Goal: Transaction & Acquisition: Purchase product/service

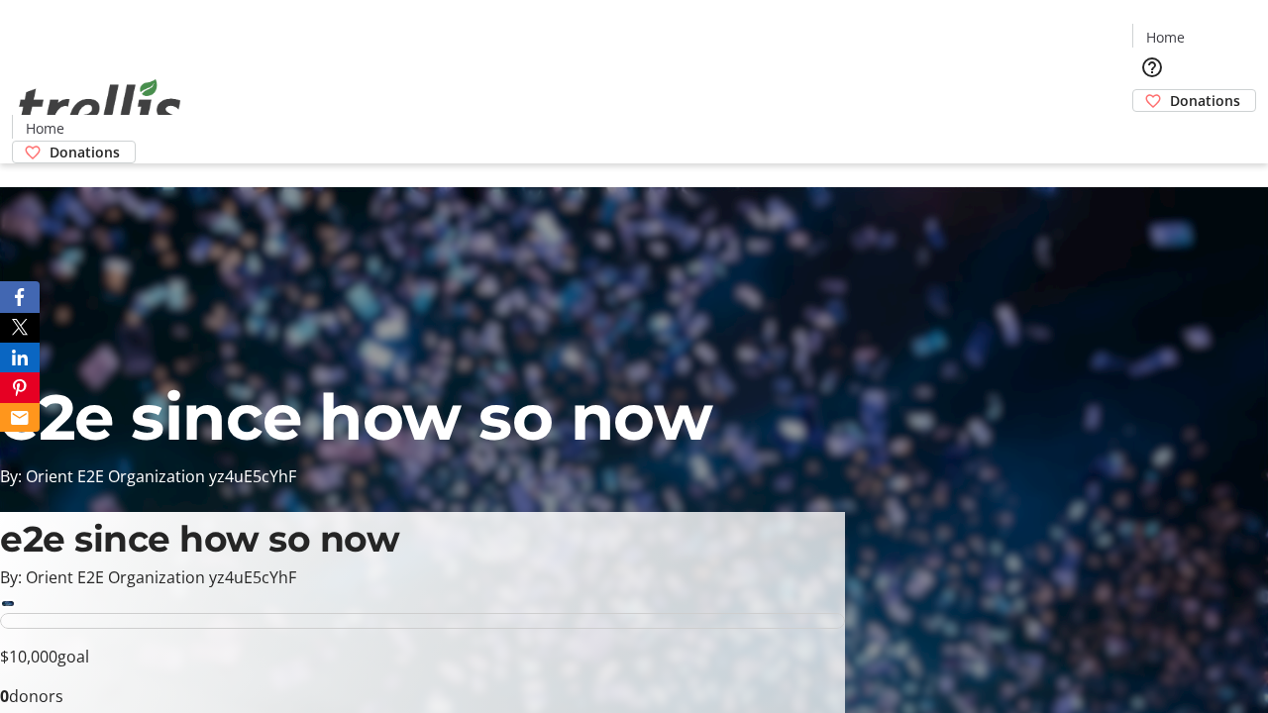
click at [1212, 30] on span "Sign Up" at bounding box center [1219, 28] width 57 height 24
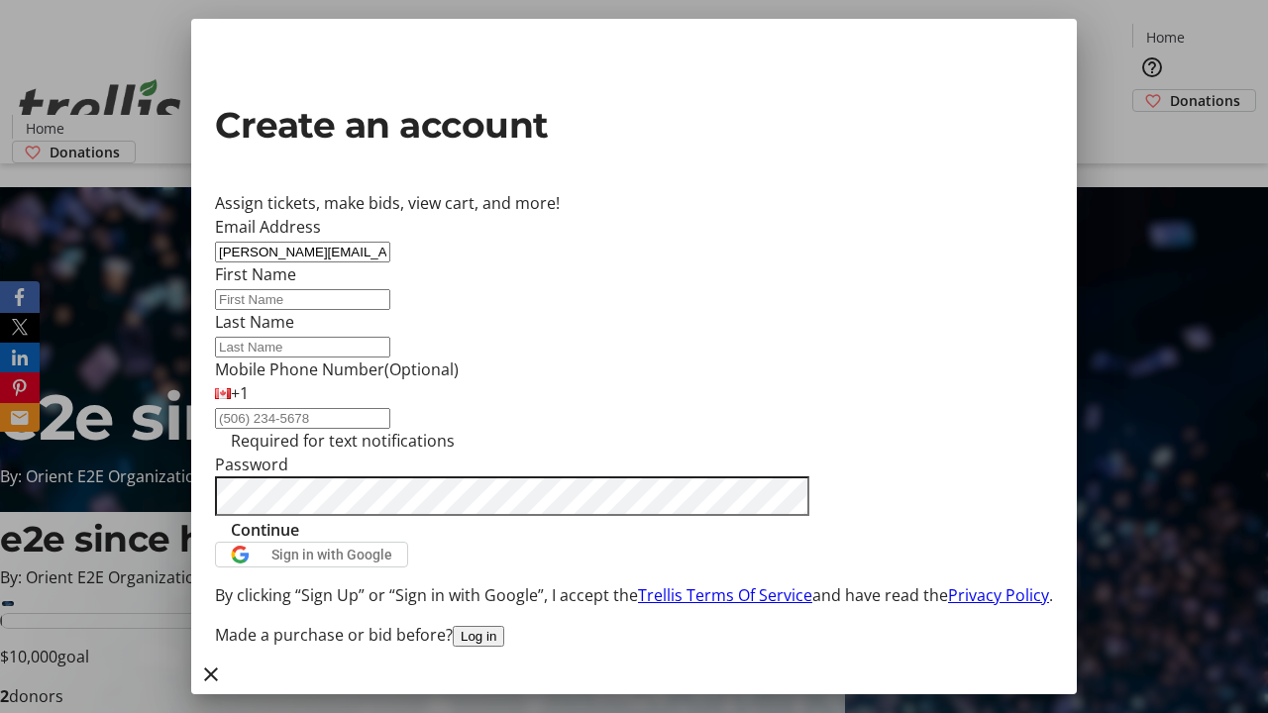
type input "[PERSON_NAME][EMAIL_ADDRESS][DOMAIN_NAME]"
type input "[PERSON_NAME]"
click at [299, 542] on span "Continue" at bounding box center [265, 530] width 68 height 24
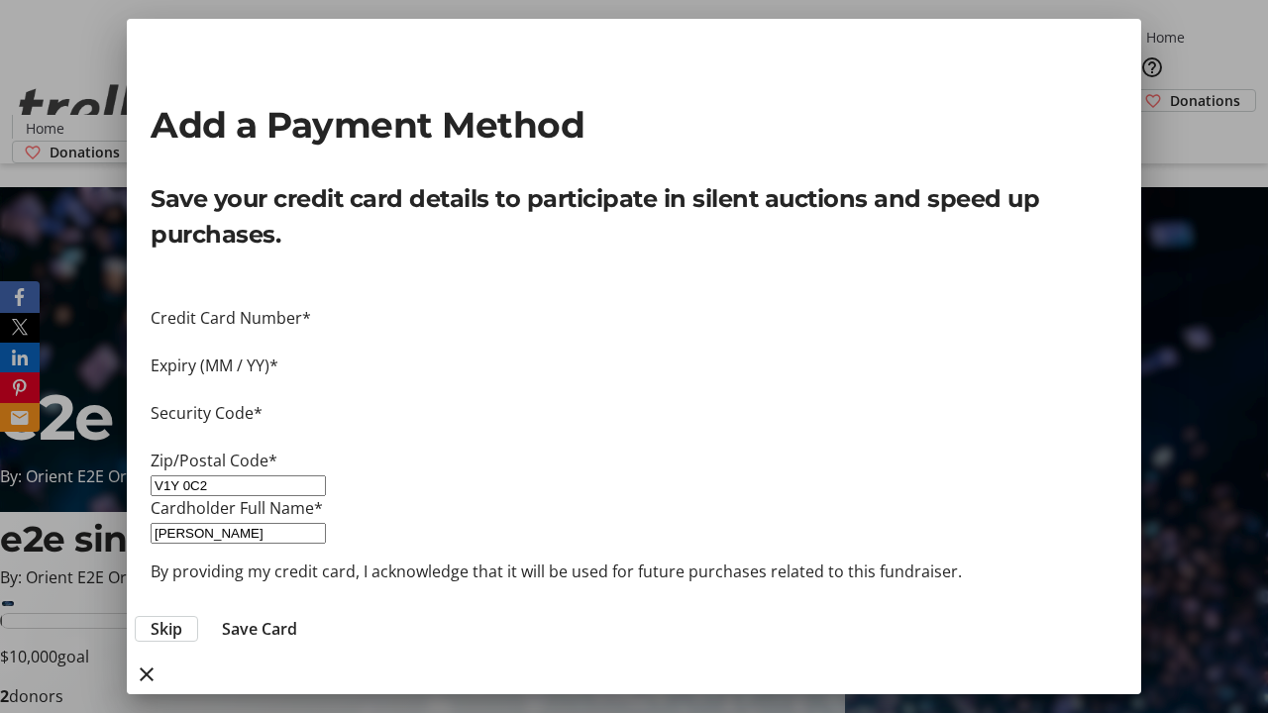
type input "V1Y 0C2"
click at [297, 617] on span "Save Card" at bounding box center [259, 629] width 75 height 24
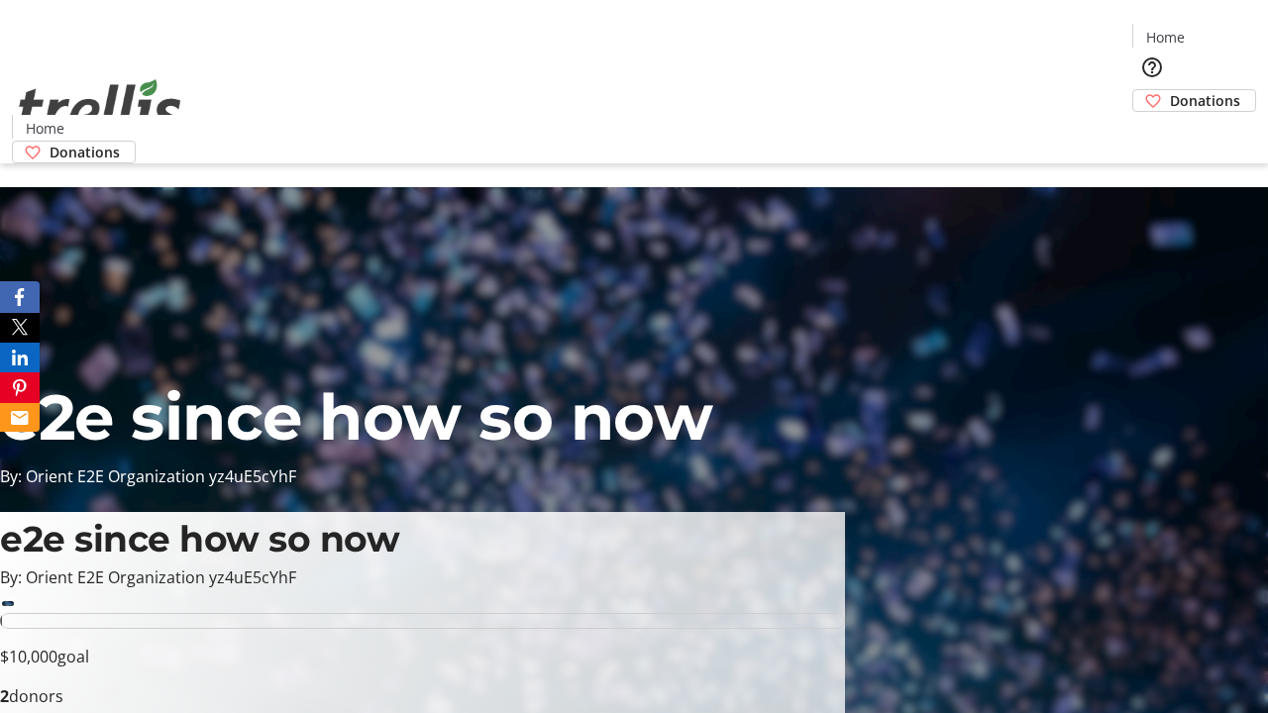
click at [1170, 90] on span "Donations" at bounding box center [1205, 100] width 70 height 21
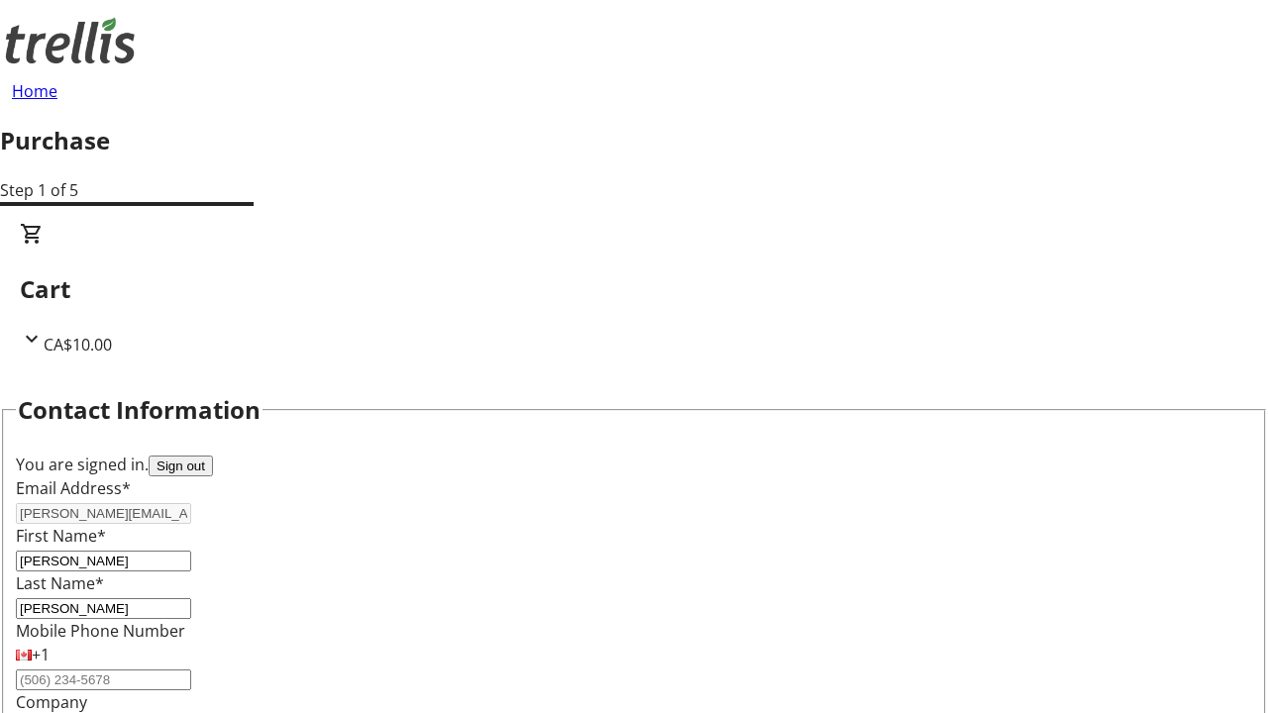
select select "CA"
type input "[STREET_ADDRESS][PERSON_NAME]"
type input "Kelowna"
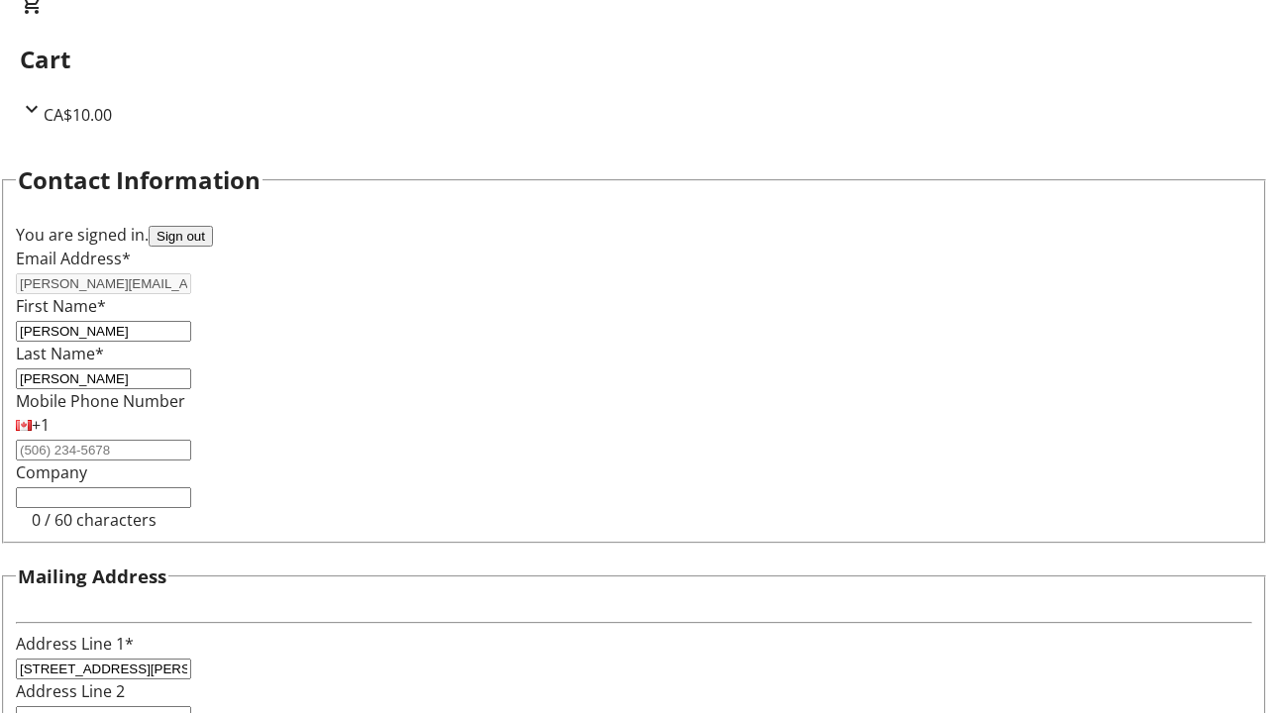
select select "BC"
type input "Kelowna"
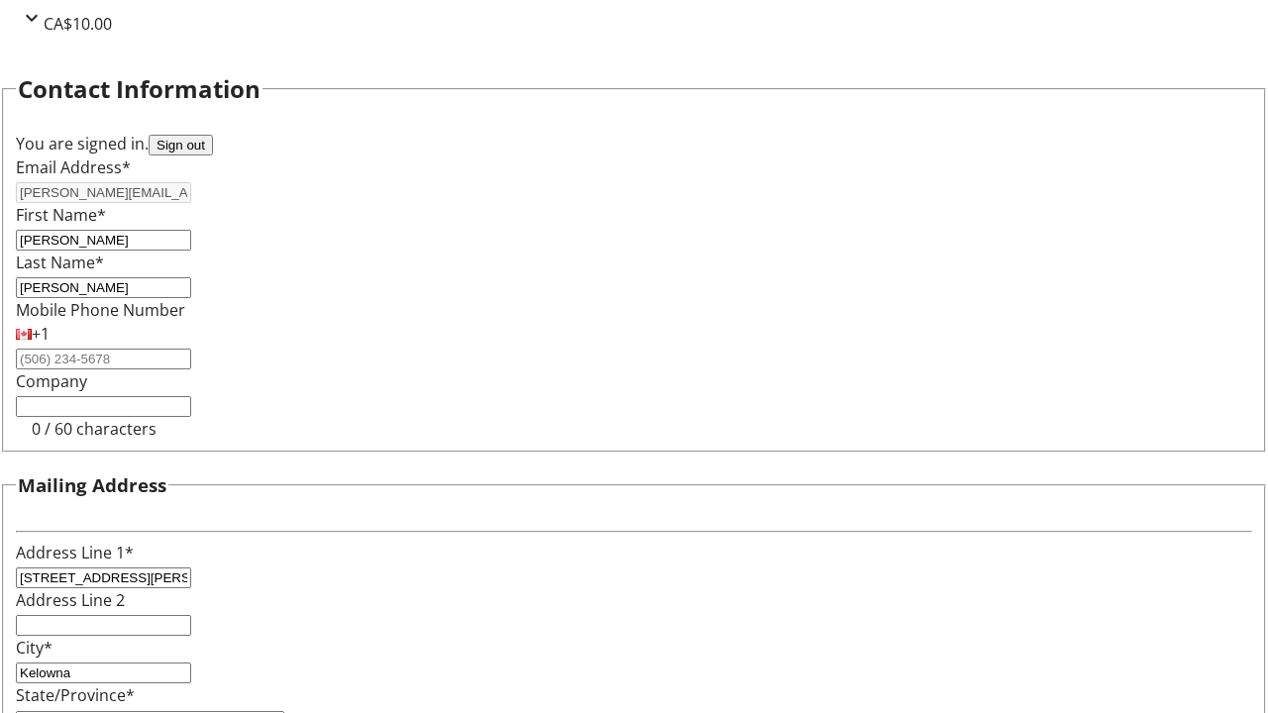
type input "V1Y 0C2"
